Goal: Navigation & Orientation: Find specific page/section

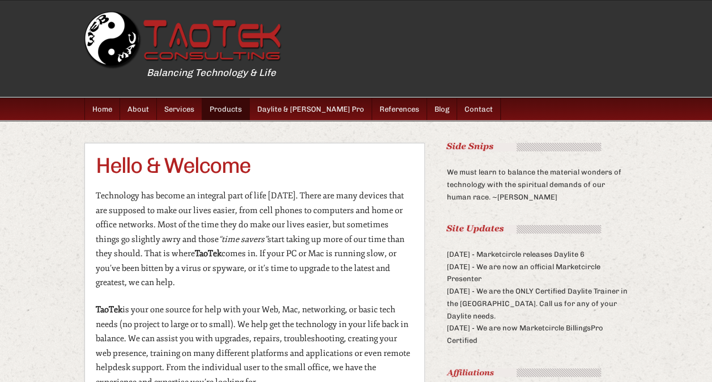
click at [211, 107] on link "Products" at bounding box center [226, 109] width 48 height 22
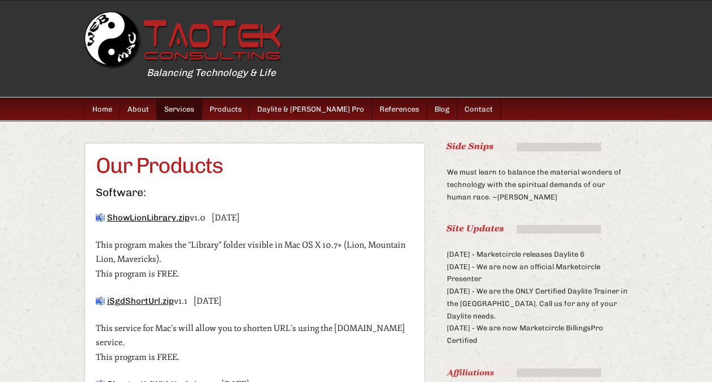
click at [169, 109] on link "Services" at bounding box center [179, 109] width 45 height 22
